Goal: Task Accomplishment & Management: Complete application form

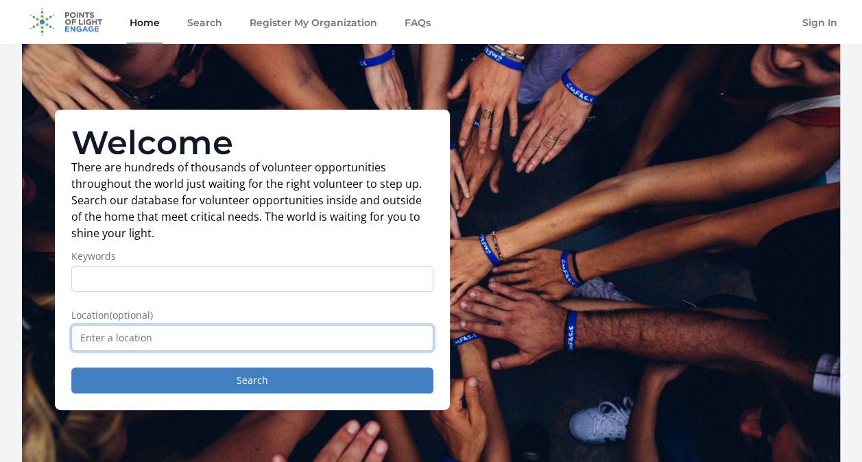
click at [220, 340] on input "text" at bounding box center [252, 338] width 362 height 26
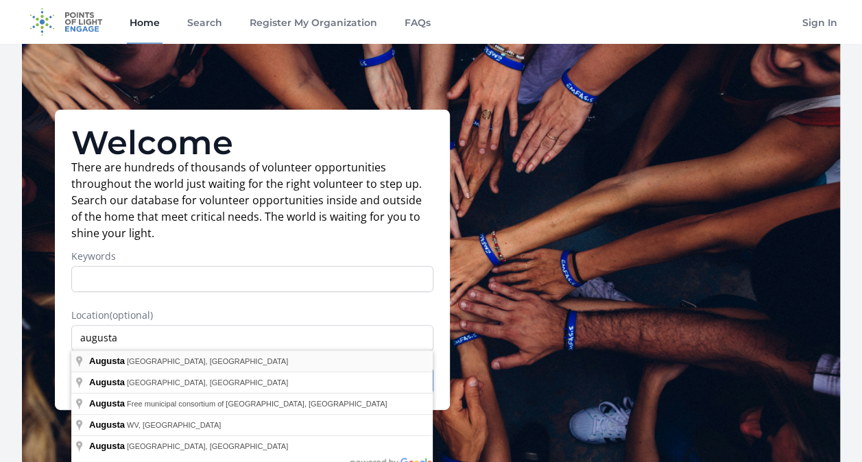
type input "Augusta, ME, USA"
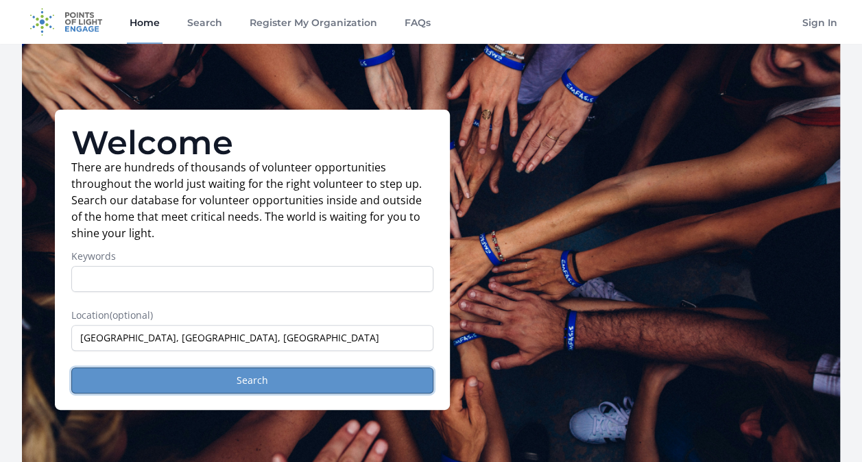
click at [246, 377] on button "Search" at bounding box center [252, 381] width 362 height 26
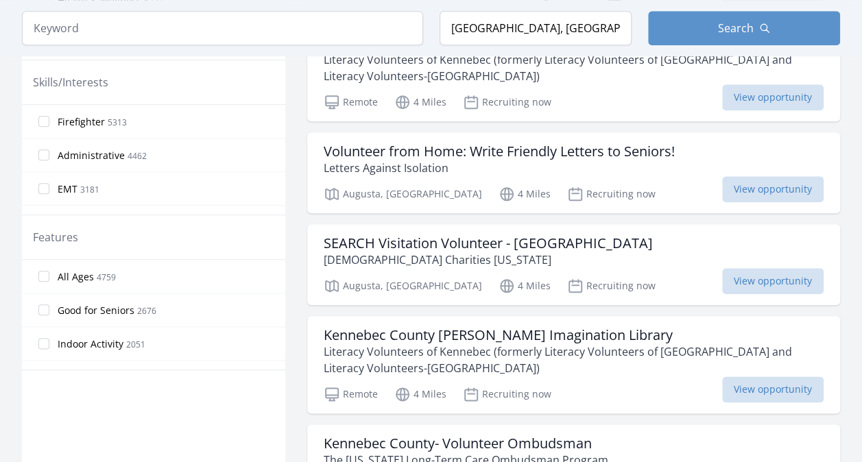
scroll to position [618, 0]
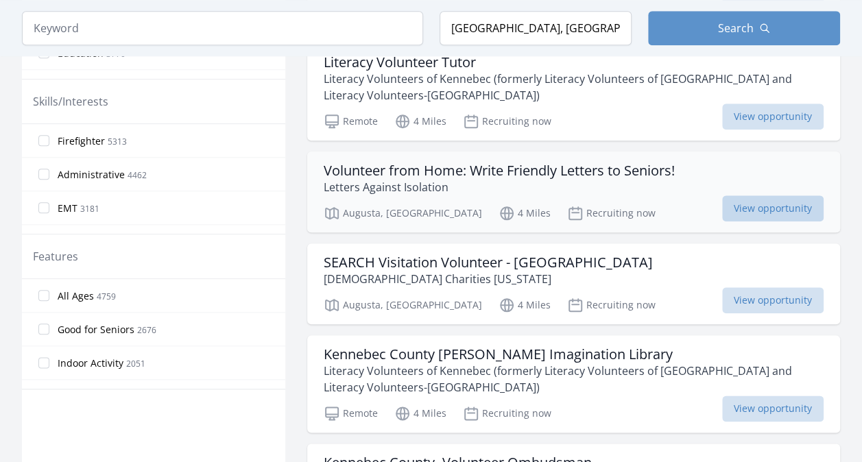
click at [777, 202] on span "View opportunity" at bounding box center [773, 209] width 102 height 26
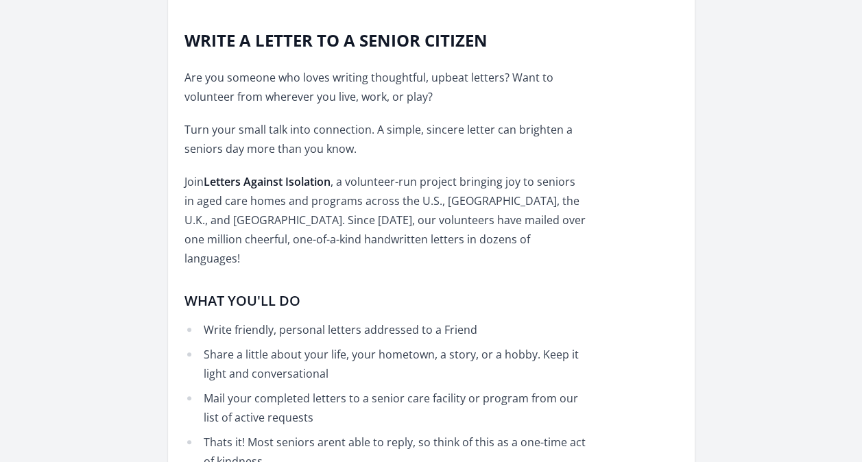
scroll to position [480, 0]
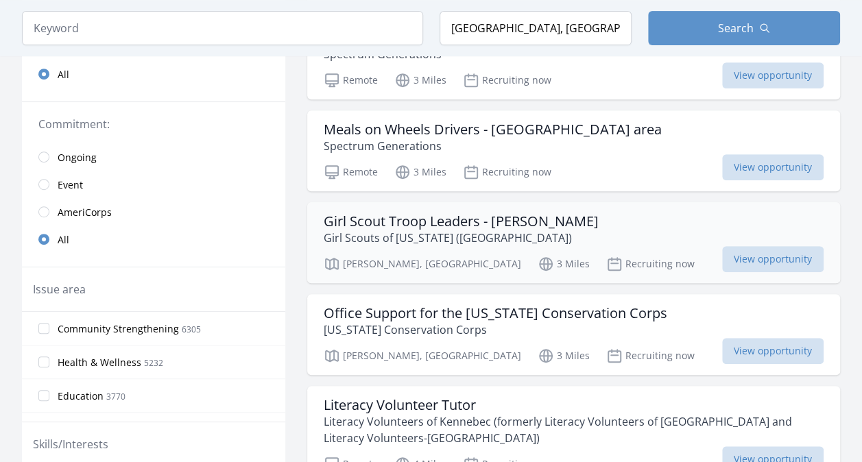
scroll to position [69, 0]
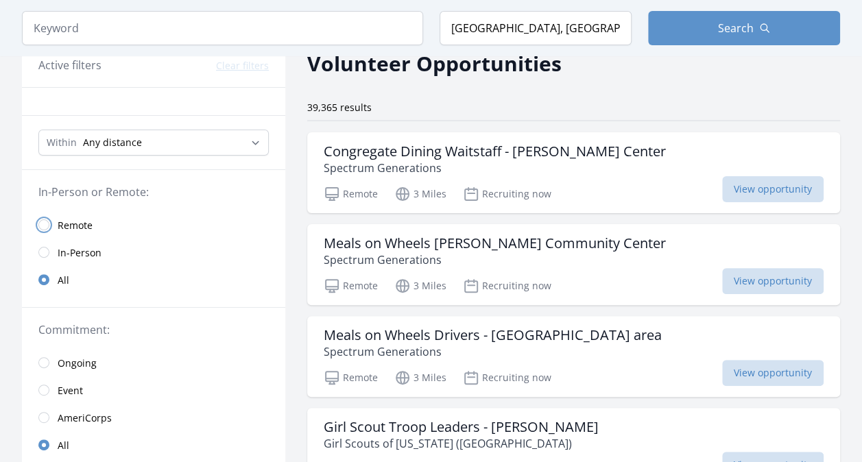
click at [47, 222] on input "radio" at bounding box center [43, 225] width 11 height 11
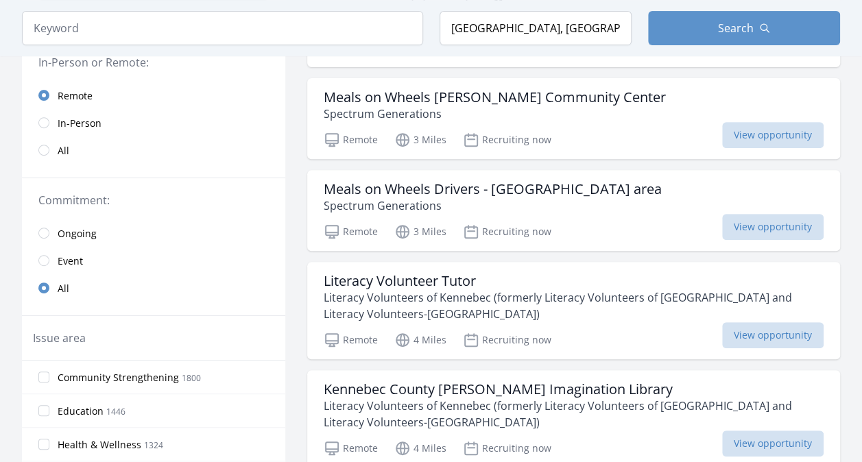
scroll to position [206, 0]
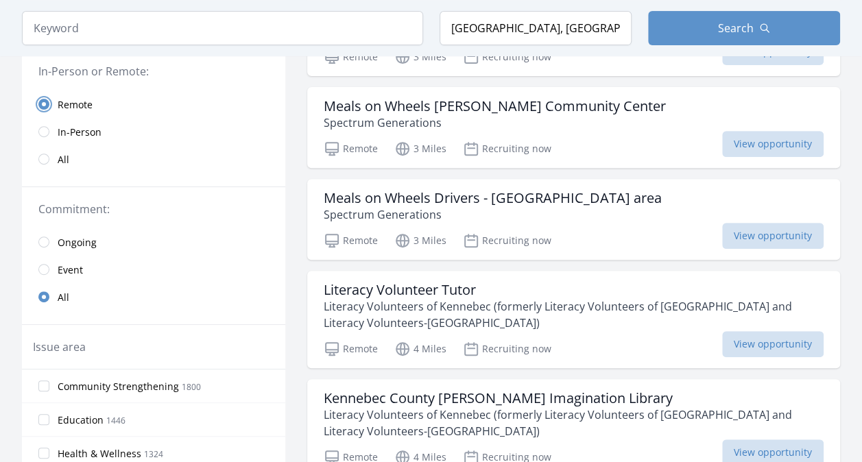
click at [44, 99] on input "radio" at bounding box center [43, 104] width 11 height 11
click at [41, 160] on input "radio" at bounding box center [43, 159] width 11 height 11
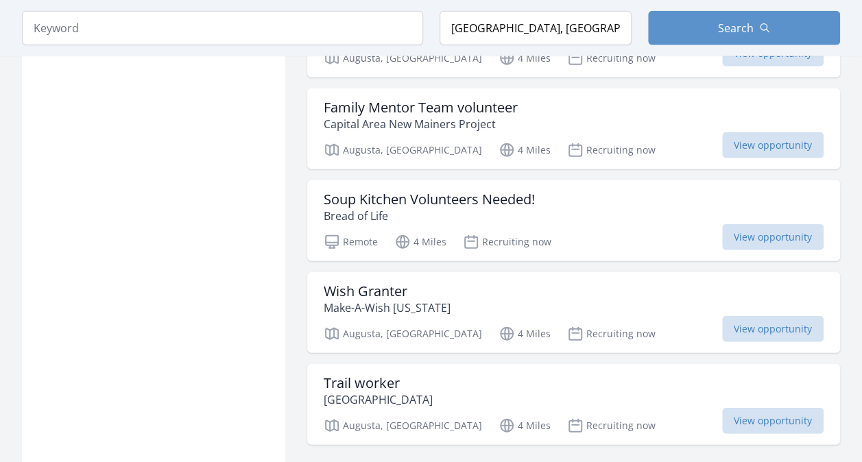
scroll to position [1630, 0]
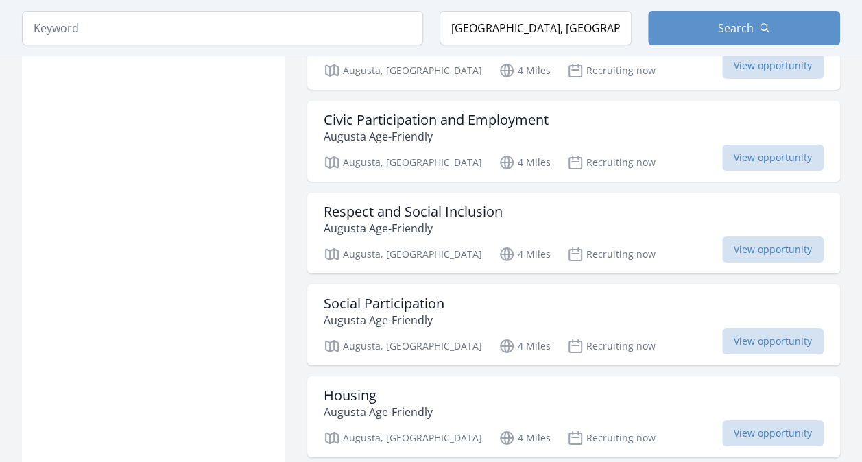
scroll to position [2454, 0]
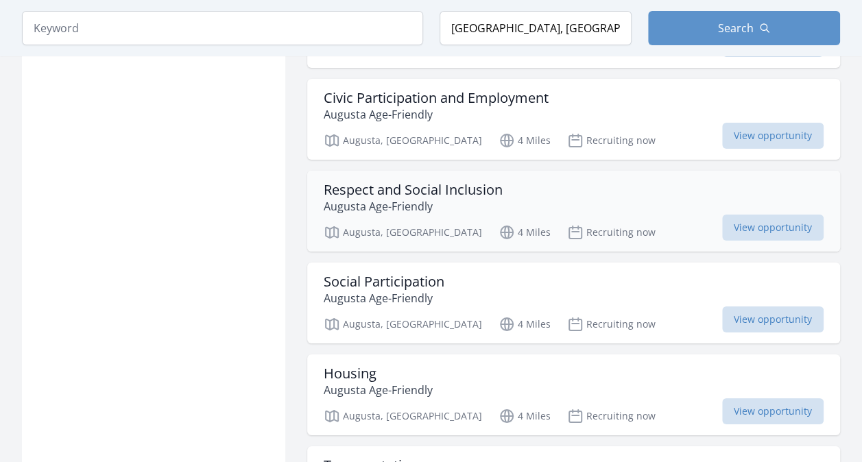
click at [478, 182] on h3 "Respect and Social Inclusion" at bounding box center [413, 190] width 179 height 16
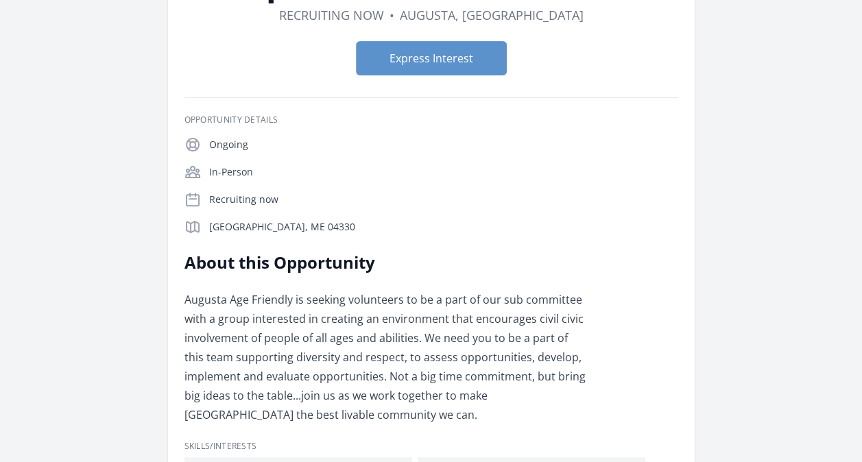
scroll to position [206, 0]
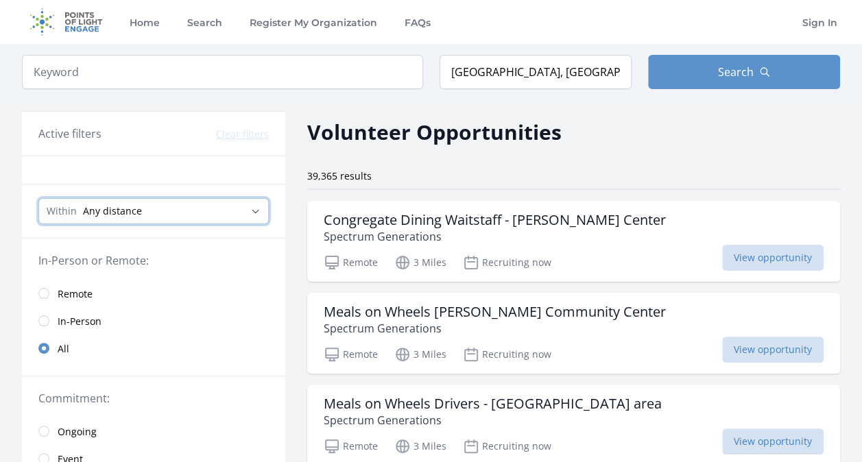
click at [256, 209] on select "Any distance , 5 Miles , 20 Miles , 50 Miles , 100 Miles" at bounding box center [153, 211] width 231 height 26
select select "8046"
click at [38, 198] on select "Any distance , 5 Miles , 20 Miles , 50 Miles , 100 Miles" at bounding box center [153, 211] width 231 height 26
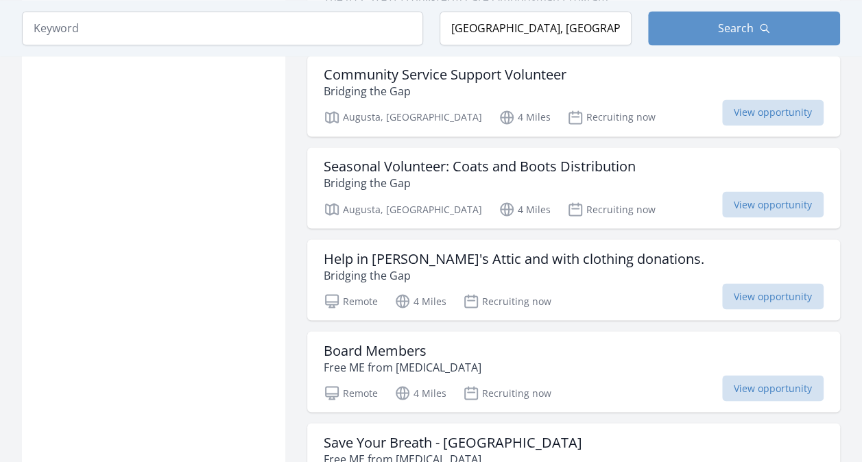
scroll to position [1166, 0]
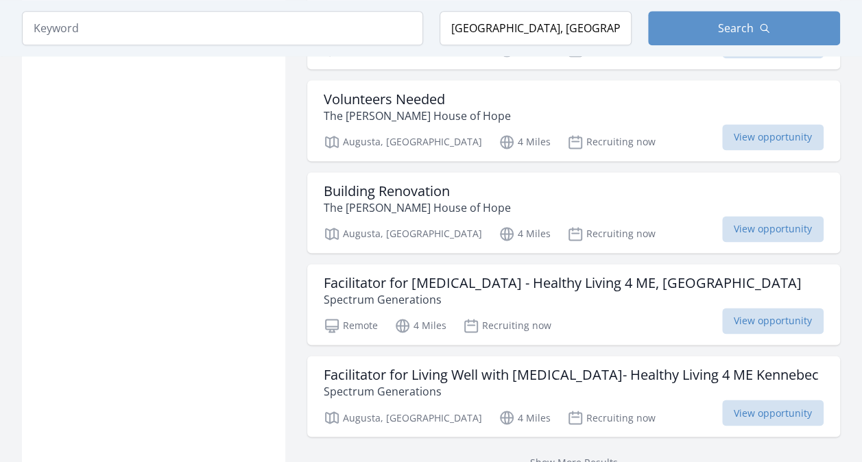
scroll to position [3499, 0]
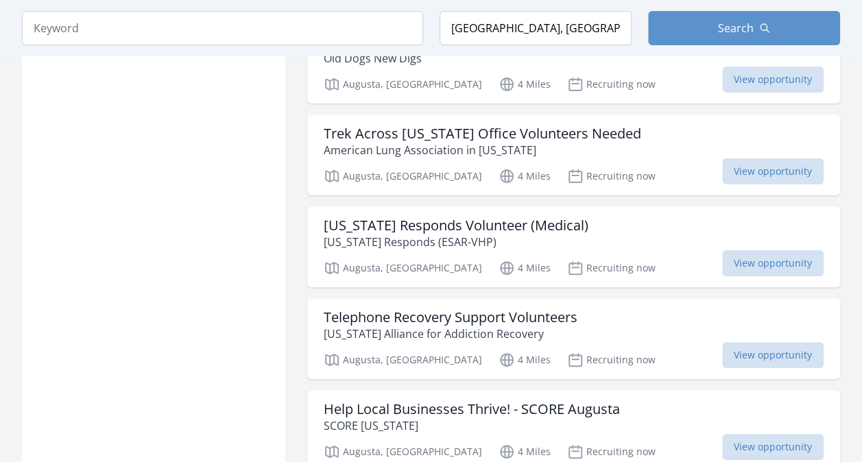
scroll to position [5283, 0]
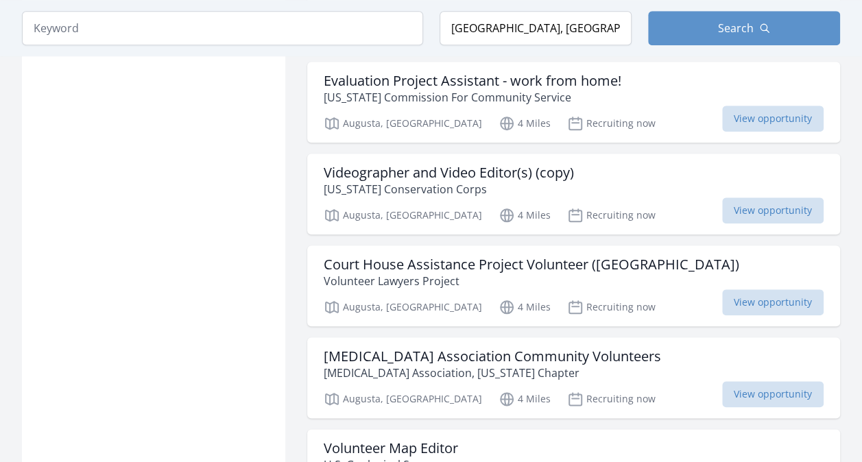
scroll to position [5832, 0]
